Goal: Navigation & Orientation: Find specific page/section

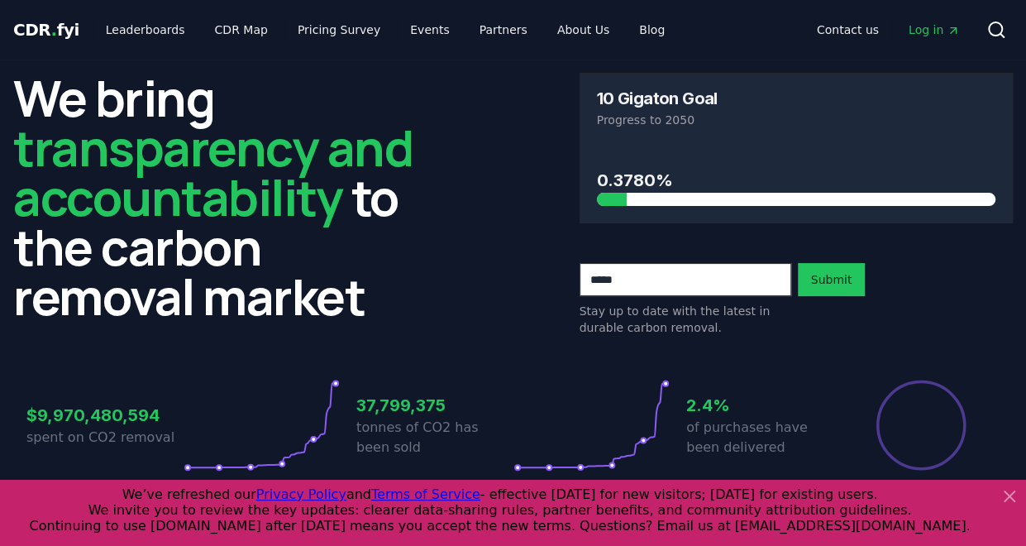
click at [1013, 500] on icon at bounding box center [1010, 496] width 10 height 10
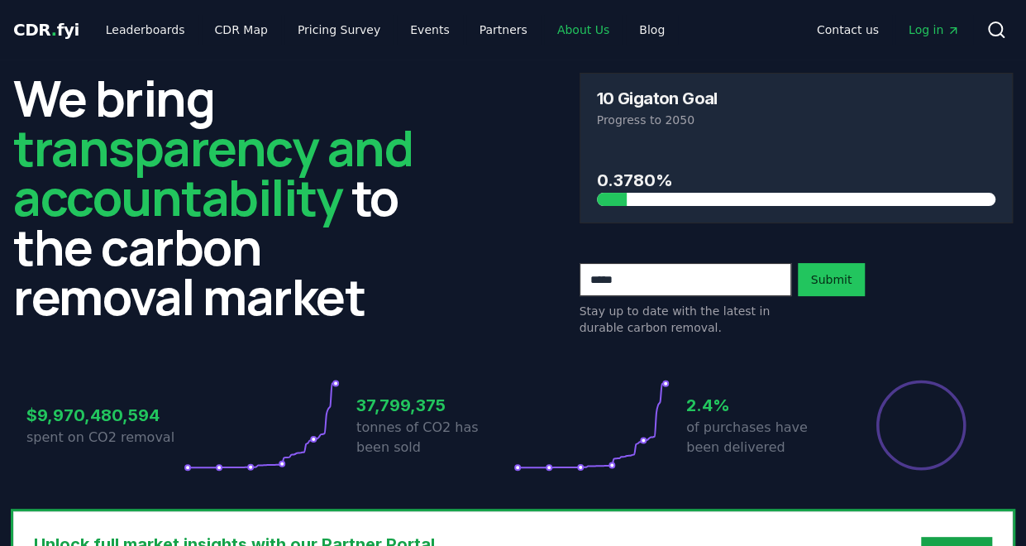
click at [559, 28] on link "About Us" at bounding box center [583, 30] width 79 height 30
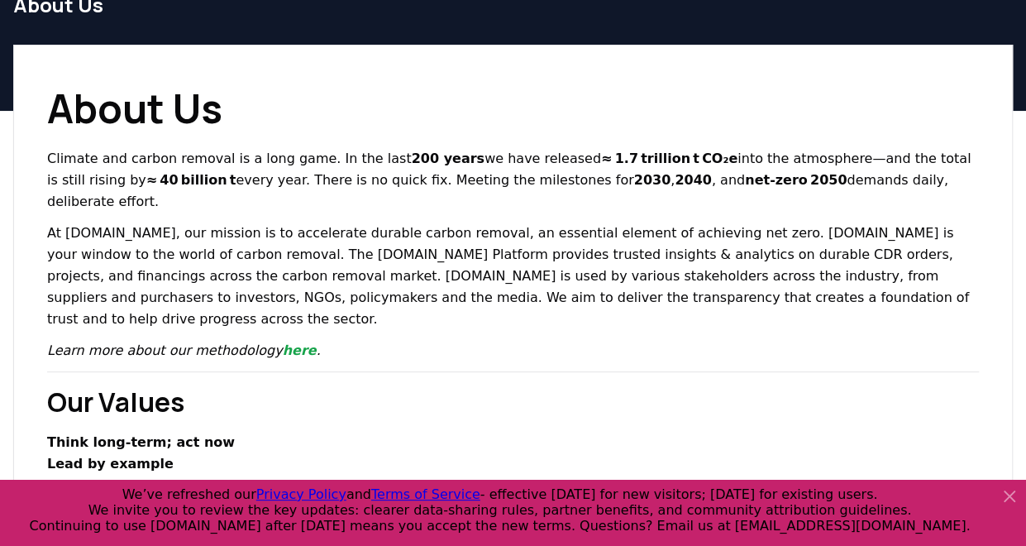
scroll to position [49, 0]
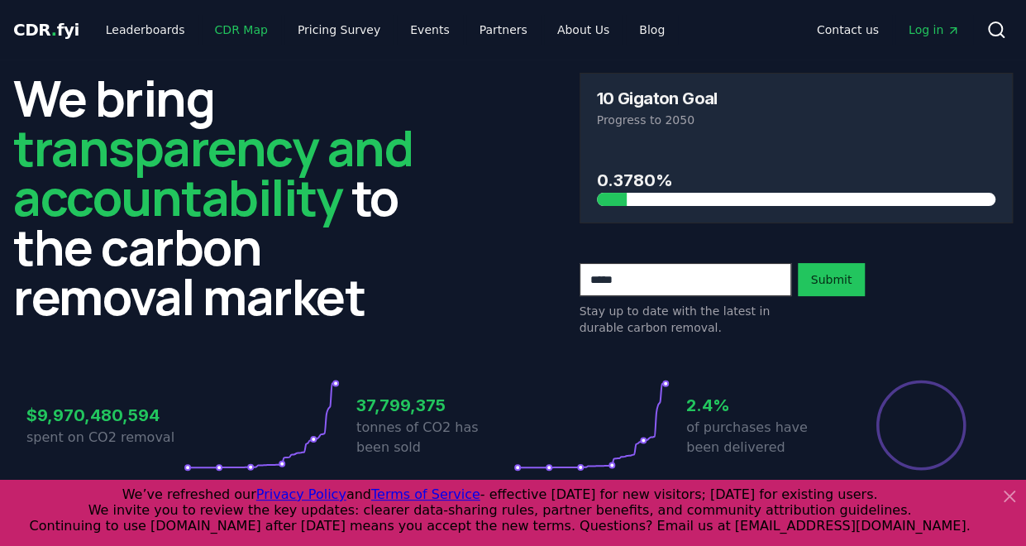
click at [231, 33] on link "CDR Map" at bounding box center [241, 30] width 79 height 30
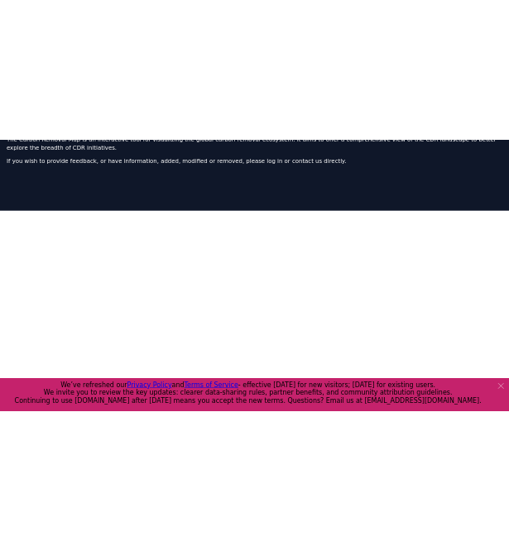
scroll to position [526, 0]
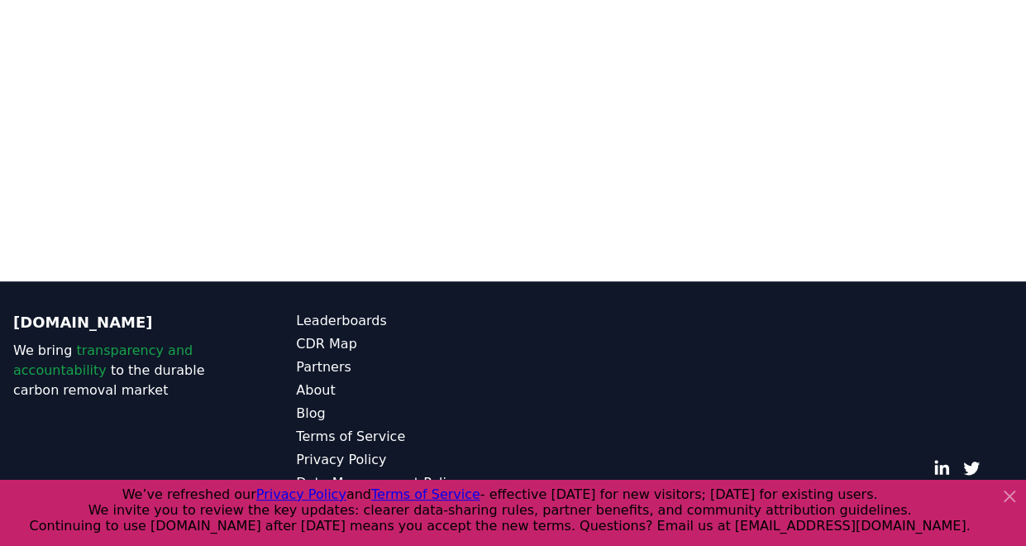
click at [1011, 497] on icon at bounding box center [1010, 496] width 10 height 10
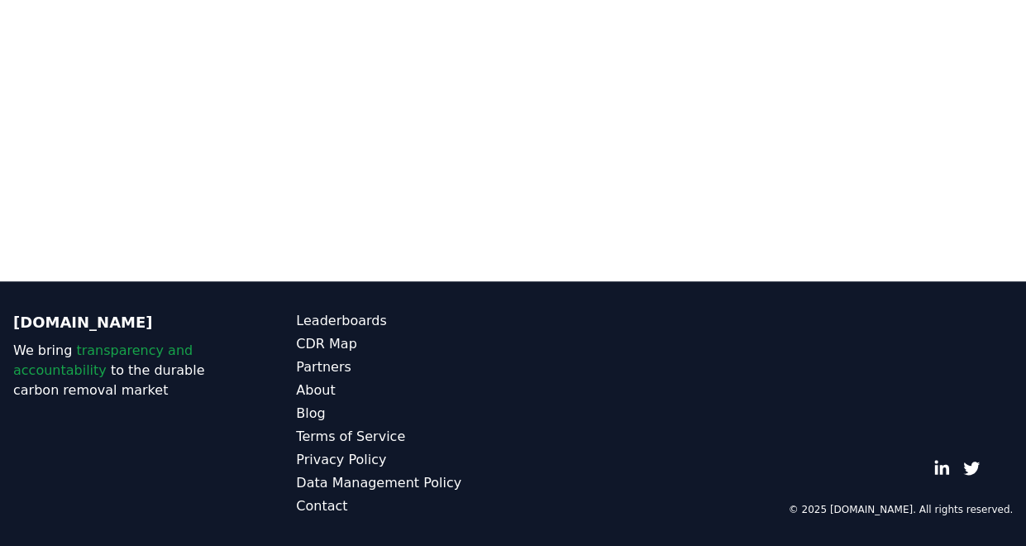
click at [251, 239] on div at bounding box center [513, 8] width 1026 height 546
